Goal: Consume media (video, audio)

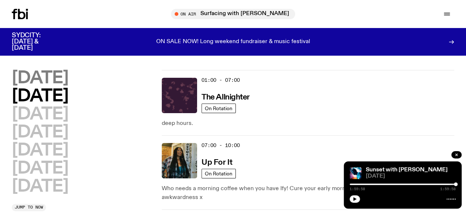
click at [45, 75] on h2 "[DATE]" at bounding box center [40, 78] width 56 height 17
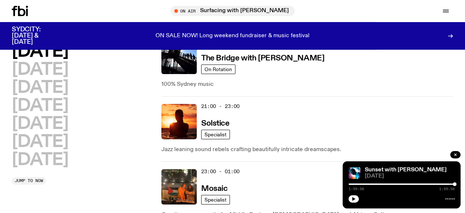
scroll to position [519, 0]
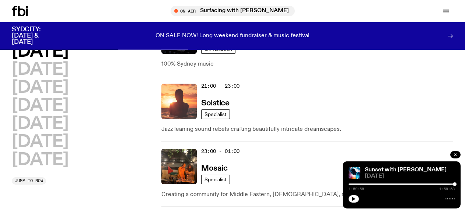
click at [179, 104] on img at bounding box center [178, 101] width 35 height 35
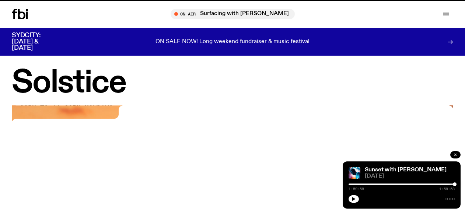
click at [456, 154] on icon "button" at bounding box center [455, 154] width 4 height 4
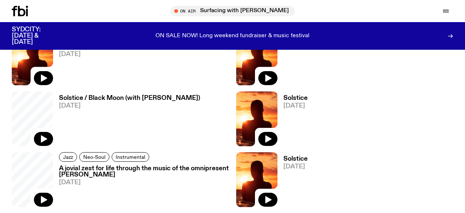
scroll to position [447, 0]
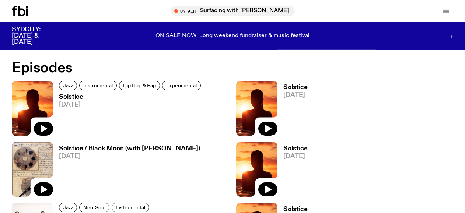
click at [41, 164] on img at bounding box center [32, 169] width 41 height 55
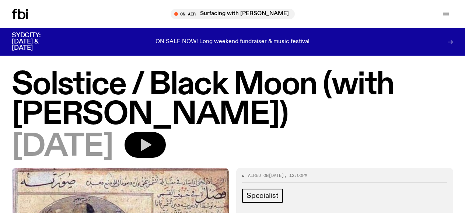
click at [151, 143] on icon "button" at bounding box center [146, 145] width 11 height 12
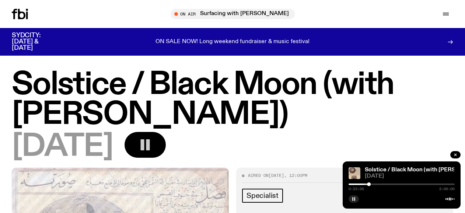
click at [353, 200] on icon "button" at bounding box center [353, 199] width 4 height 4
